Goal: Information Seeking & Learning: Understand process/instructions

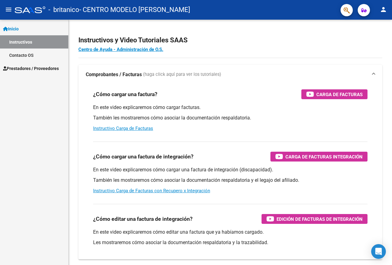
click at [25, 40] on link "Instructivos" at bounding box center [34, 41] width 68 height 13
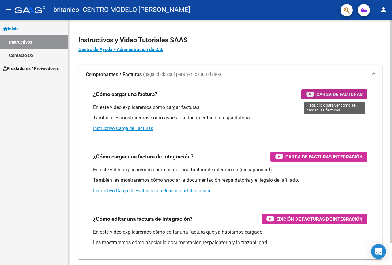
click at [339, 93] on span "Carga de Facturas" at bounding box center [340, 94] width 46 height 8
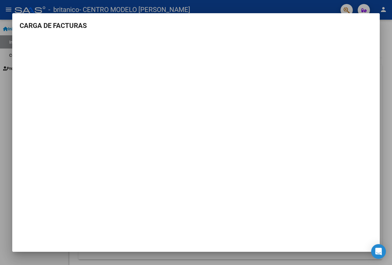
click at [248, 6] on div at bounding box center [196, 132] width 392 height 265
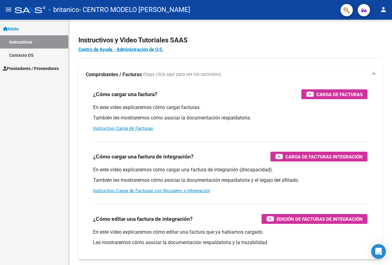
click at [388, 7] on button "person" at bounding box center [384, 10] width 12 height 12
click at [376, 27] on button "person Mi Perfil" at bounding box center [370, 25] width 37 height 15
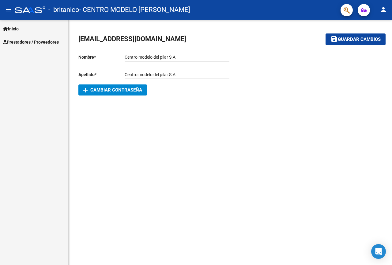
click at [19, 28] on span "Inicio" at bounding box center [11, 28] width 16 height 7
click at [386, 9] on mat-icon "person" at bounding box center [383, 9] width 7 height 7
click at [374, 41] on button "exit_to_app Salir" at bounding box center [370, 40] width 37 height 15
